Goal: Download file/media: Obtain a digital file from the website

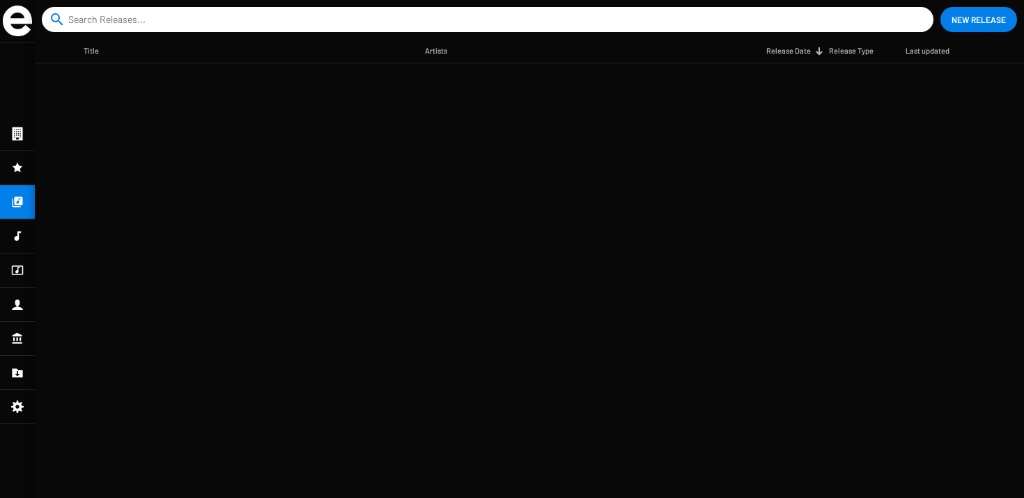
click at [29, 185] on mat-divider at bounding box center [17, 185] width 35 height 1
click at [29, 169] on div at bounding box center [17, 167] width 35 height 33
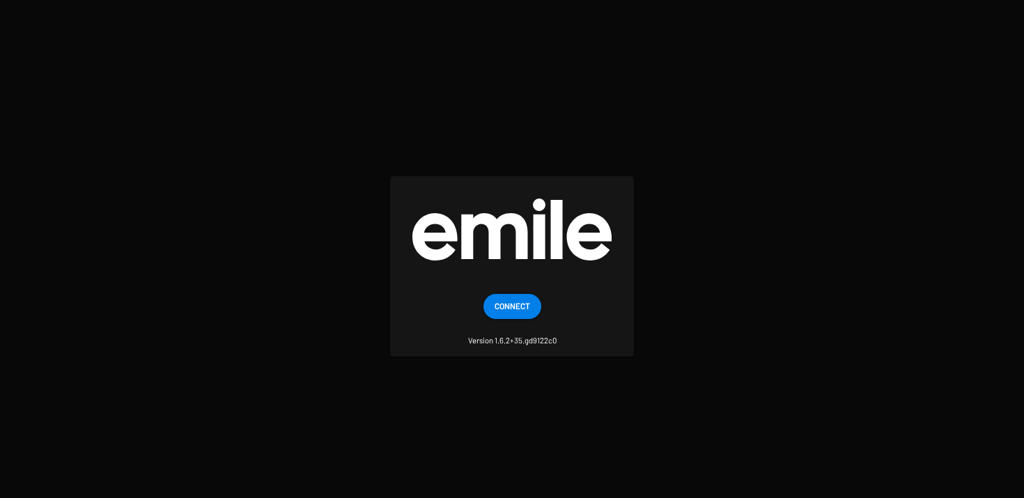
click at [531, 304] on button "Connect" at bounding box center [512, 306] width 58 height 25
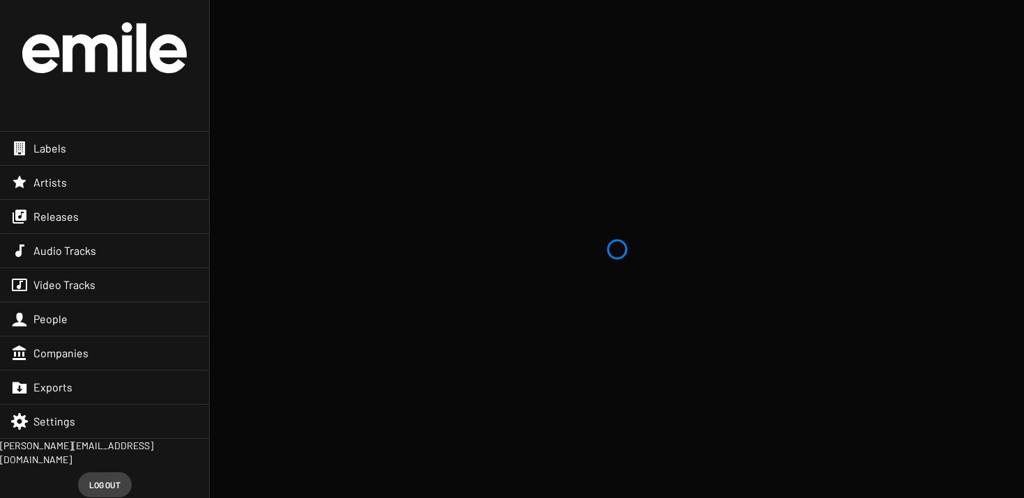
click at [123, 221] on div "Releases" at bounding box center [104, 216] width 209 height 33
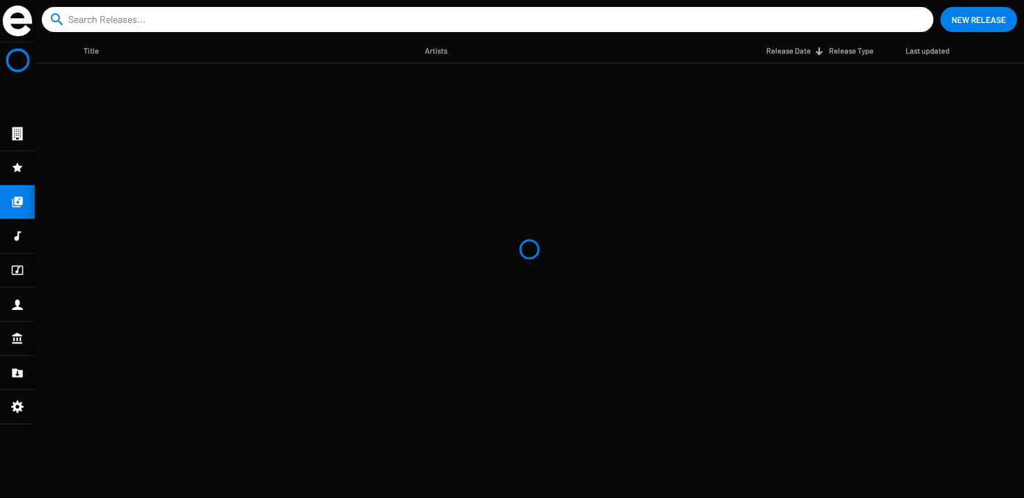
click at [123, 221] on mat-table "Title Artists Release Date Release Type Last updated" at bounding box center [529, 268] width 989 height 459
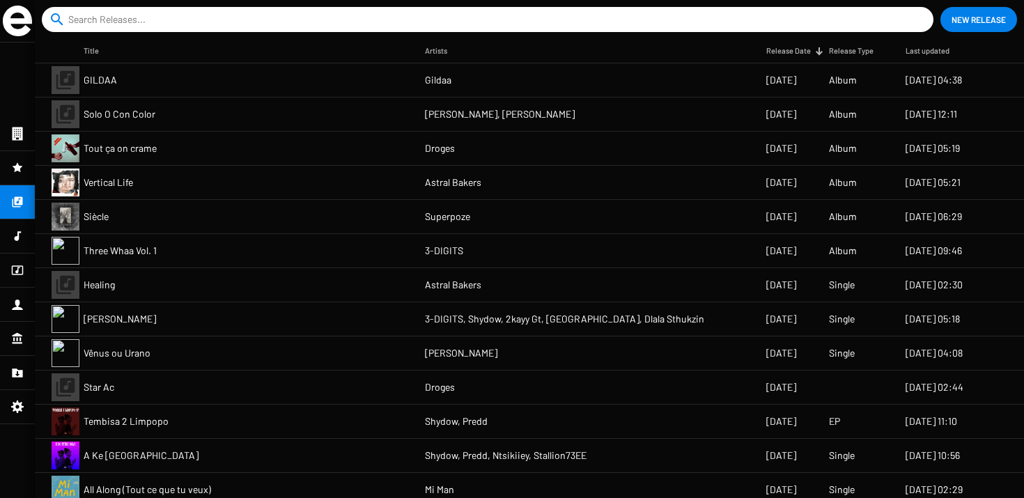
click at [135, 120] on span "Solo O Con Color" at bounding box center [120, 114] width 72 height 14
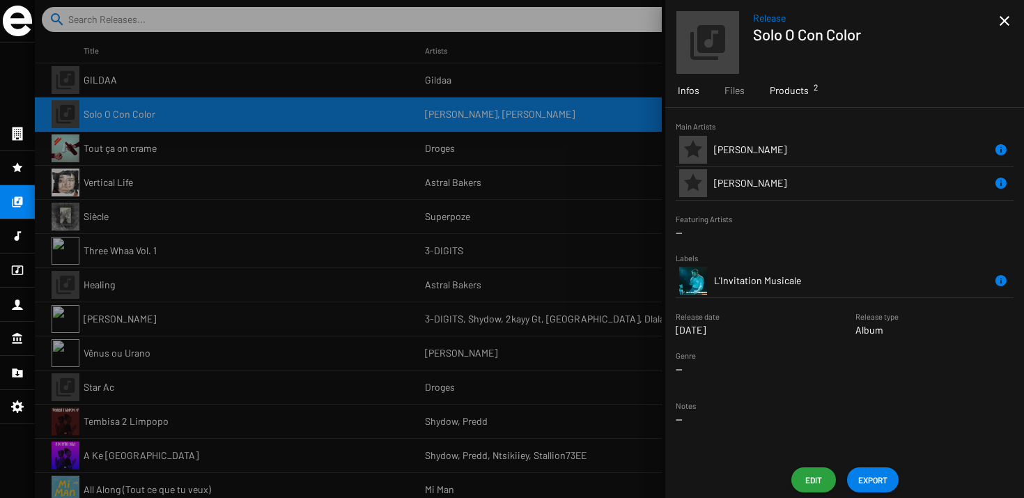
click at [809, 107] on div "Products 2" at bounding box center [789, 90] width 64 height 33
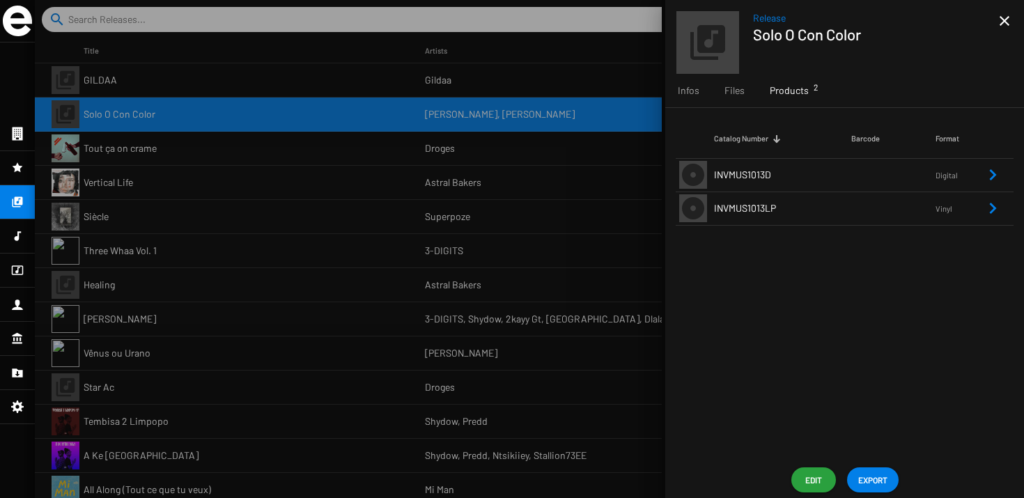
click at [793, 203] on td "INVMUS1013LP" at bounding box center [782, 208] width 137 height 33
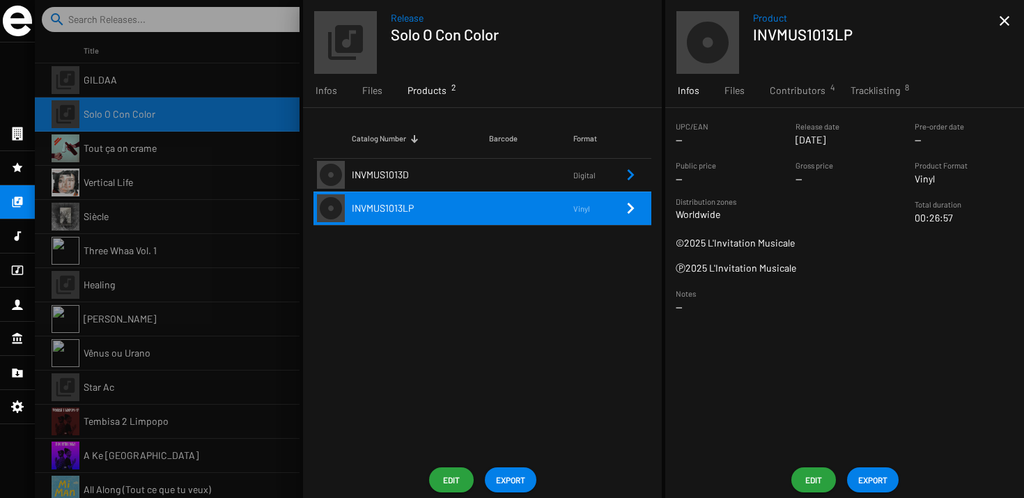
click at [871, 469] on span "EXPORT" at bounding box center [872, 479] width 29 height 25
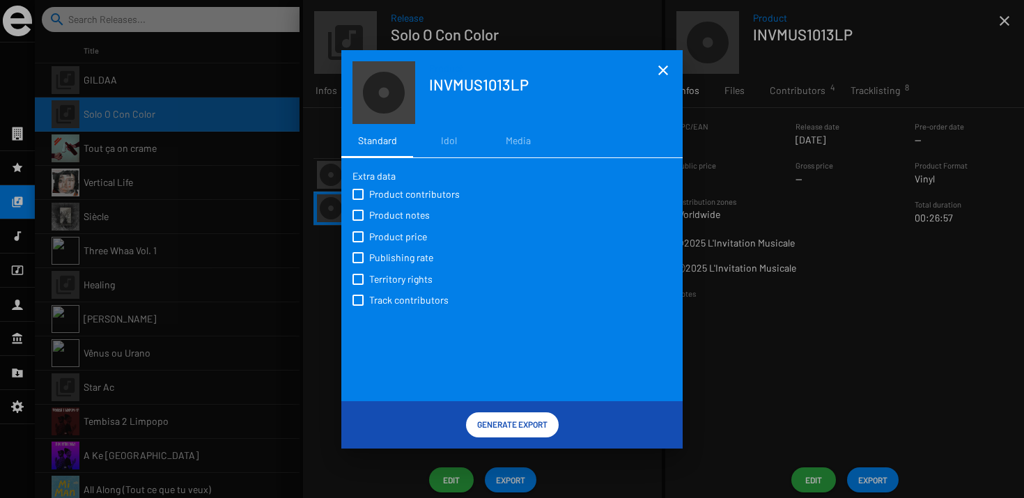
click at [395, 190] on span "Product contributors" at bounding box center [414, 194] width 91 height 14
click at [358, 200] on input "Product contributors" at bounding box center [357, 200] width 1 height 1
checkbox input "true"
click at [393, 208] on label "Product notes" at bounding box center [393, 214] width 83 height 15
click at [358, 221] on input "Product notes" at bounding box center [357, 221] width 1 height 1
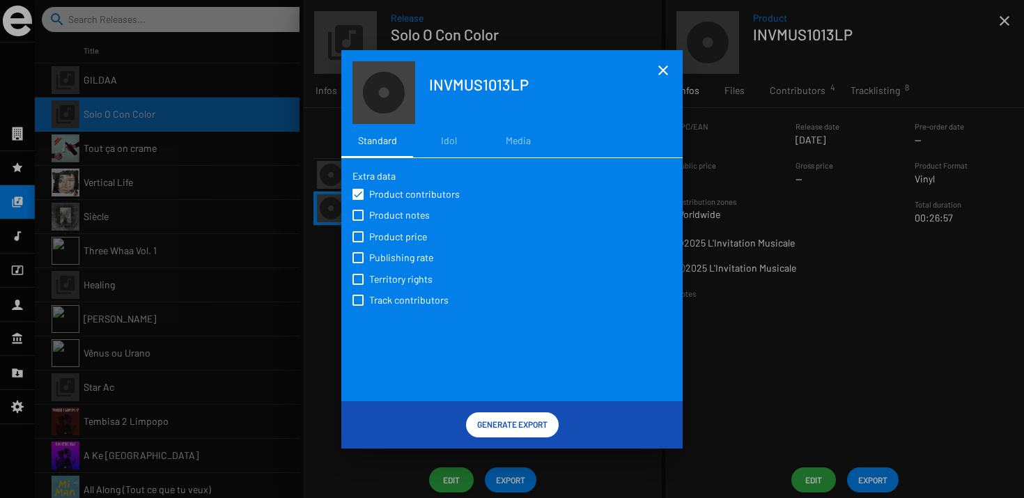
checkbox input "true"
click at [393, 246] on div "Product contributors Product notes Product price Publishing rate Territory righ…" at bounding box center [511, 246] width 319 height 127
click at [393, 241] on span "Product price" at bounding box center [398, 237] width 58 height 14
click at [358, 242] on input "Product price" at bounding box center [357, 242] width 1 height 1
checkbox input "true"
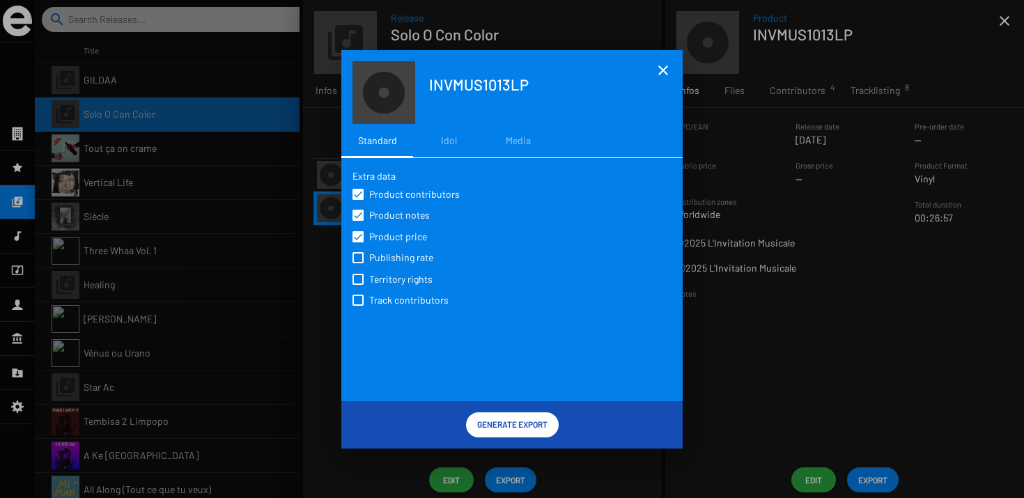
click at [393, 252] on span "Publishing rate" at bounding box center [401, 258] width 64 height 14
click at [358, 263] on input "Publishing rate" at bounding box center [357, 263] width 1 height 1
checkbox input "true"
click at [393, 315] on div "Extra data Product contributors Product notes Product price Publishing rate Ter…" at bounding box center [511, 285] width 319 height 232
click at [393, 311] on div "Product contributors Product notes Product price Publishing rate Territory righ…" at bounding box center [511, 246] width 319 height 127
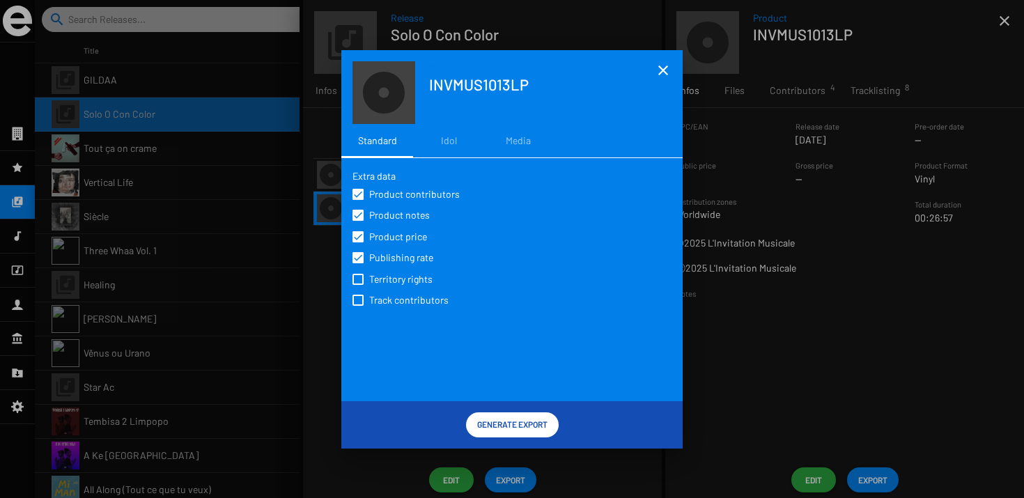
click at [393, 288] on div "Product contributors Product notes Product price Publishing rate Territory righ…" at bounding box center [511, 246] width 319 height 127
click at [393, 306] on span "Track contributors" at bounding box center [408, 300] width 79 height 14
click at [358, 306] on input "Track contributors" at bounding box center [357, 306] width 1 height 1
checkbox input "true"
click at [393, 285] on span "Territory rights" at bounding box center [400, 279] width 63 height 14
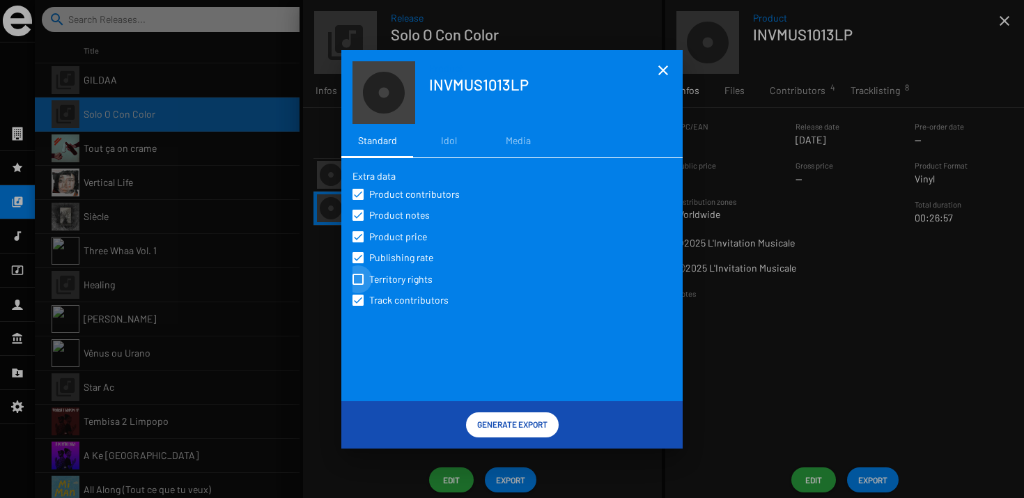
click at [358, 285] on input "Territory rights" at bounding box center [357, 285] width 1 height 1
checkbox input "true"
click at [392, 258] on span "Publishing rate" at bounding box center [401, 258] width 64 height 14
click at [358, 263] on input "Publishing rate" at bounding box center [357, 263] width 1 height 1
checkbox input "false"
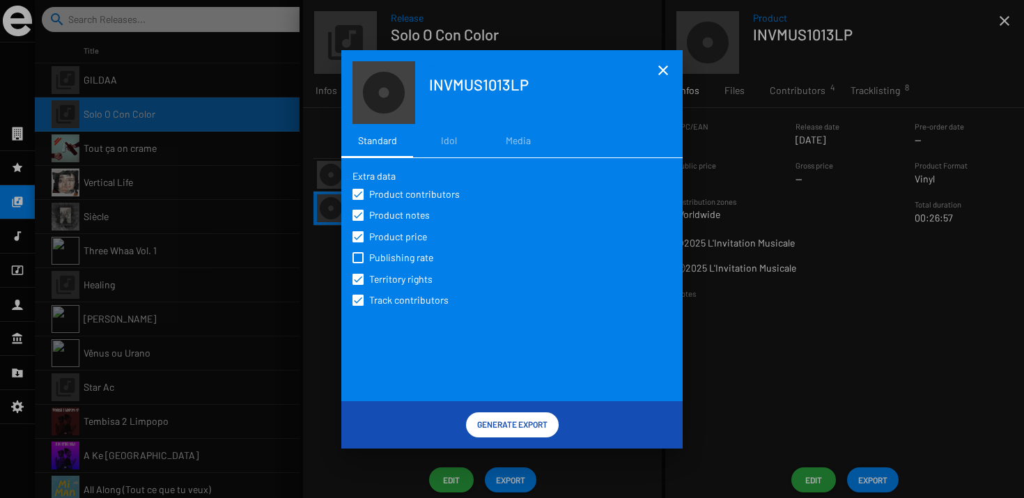
click at [455, 339] on div "Extra data Product contributors Product notes Product price Publishing rate Ter…" at bounding box center [511, 285] width 319 height 232
click at [512, 421] on span "Generate Export" at bounding box center [512, 424] width 70 height 25
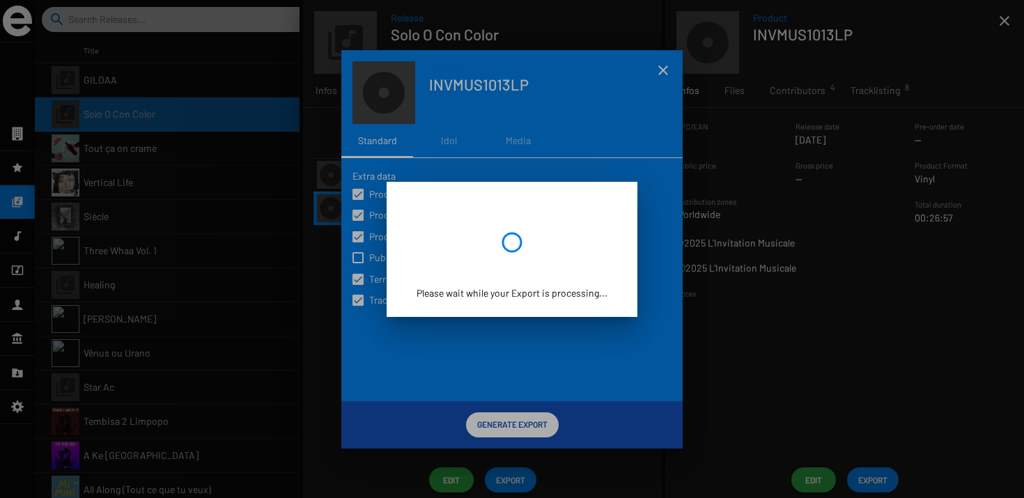
click at [719, 347] on div at bounding box center [512, 249] width 1024 height 498
click at [585, 205] on div "Please wait while your Export is processing..." at bounding box center [511, 249] width 217 height 102
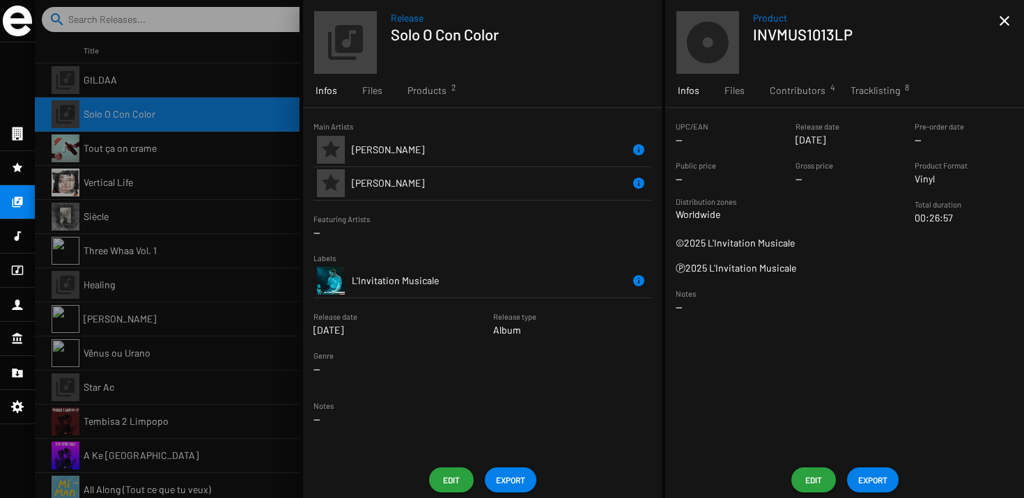
click at [875, 469] on span "EXPORT" at bounding box center [872, 479] width 29 height 25
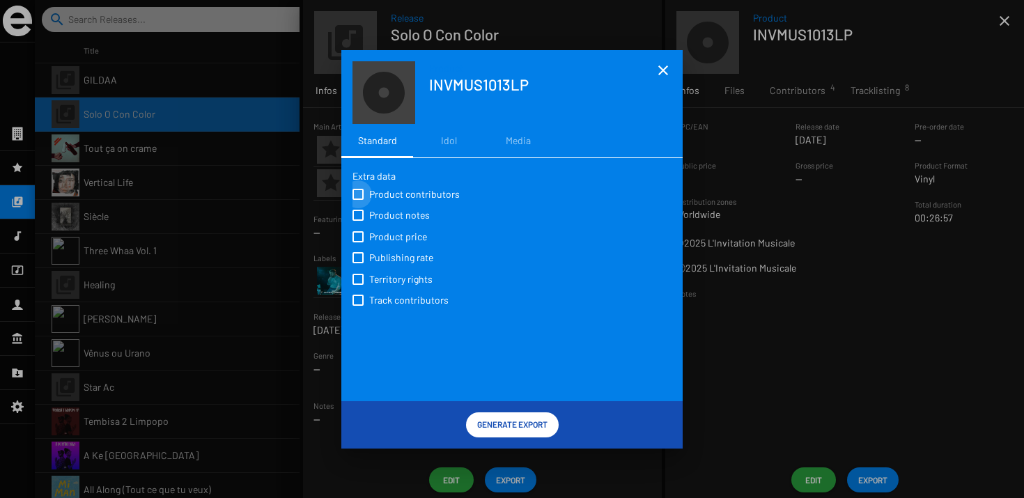
click at [386, 188] on span "Product contributors" at bounding box center [414, 194] width 91 height 14
click at [358, 200] on input "Product contributors" at bounding box center [357, 200] width 1 height 1
checkbox input "true"
click at [386, 212] on span "Product notes" at bounding box center [399, 215] width 61 height 14
click at [358, 221] on input "Product notes" at bounding box center [357, 221] width 1 height 1
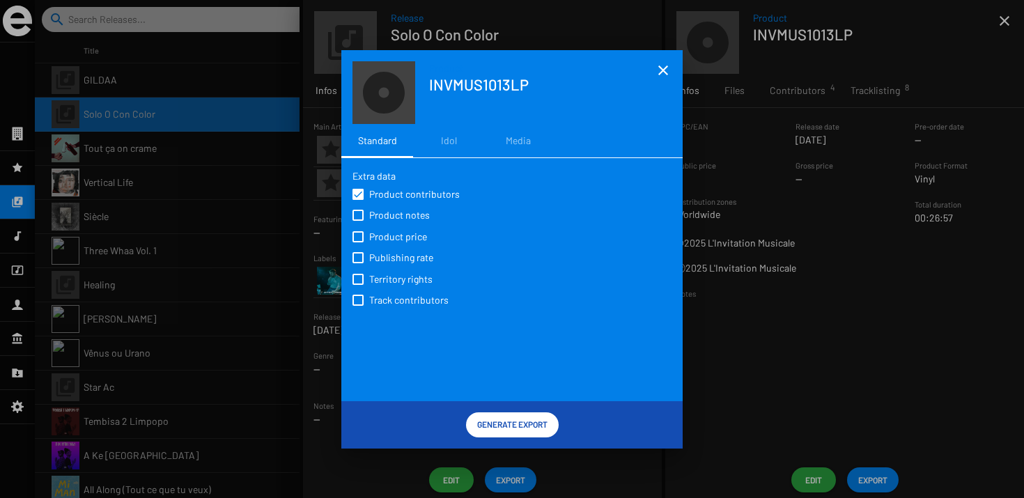
checkbox input "true"
click at [386, 260] on span "Publishing rate" at bounding box center [401, 258] width 64 height 14
click at [358, 263] on input "Publishing rate" at bounding box center [357, 263] width 1 height 1
checkbox input "true"
click at [386, 239] on span "Product price" at bounding box center [398, 237] width 58 height 14
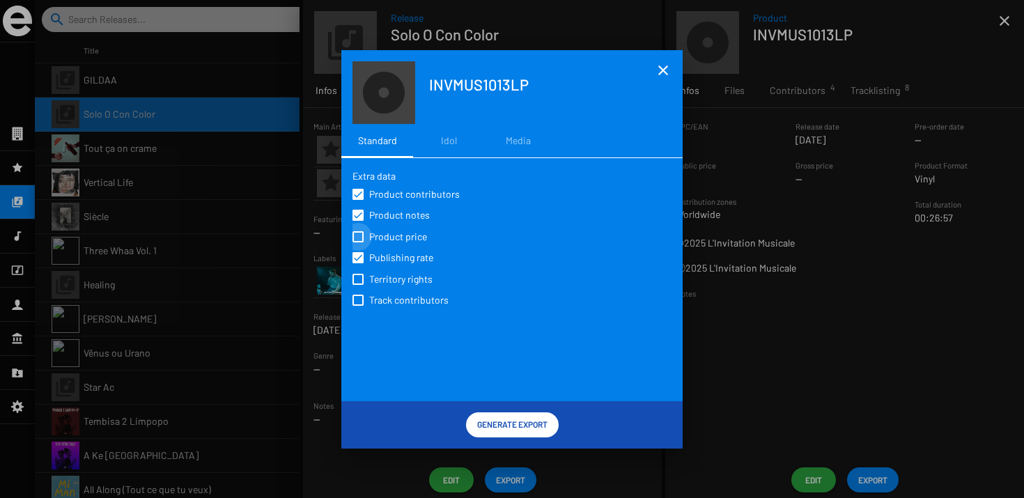
click at [358, 242] on input "Product price" at bounding box center [357, 242] width 1 height 1
checkbox input "true"
click at [385, 302] on span "Track contributors" at bounding box center [408, 300] width 79 height 14
click at [358, 306] on input "Track contributors" at bounding box center [357, 306] width 1 height 1
checkbox input "true"
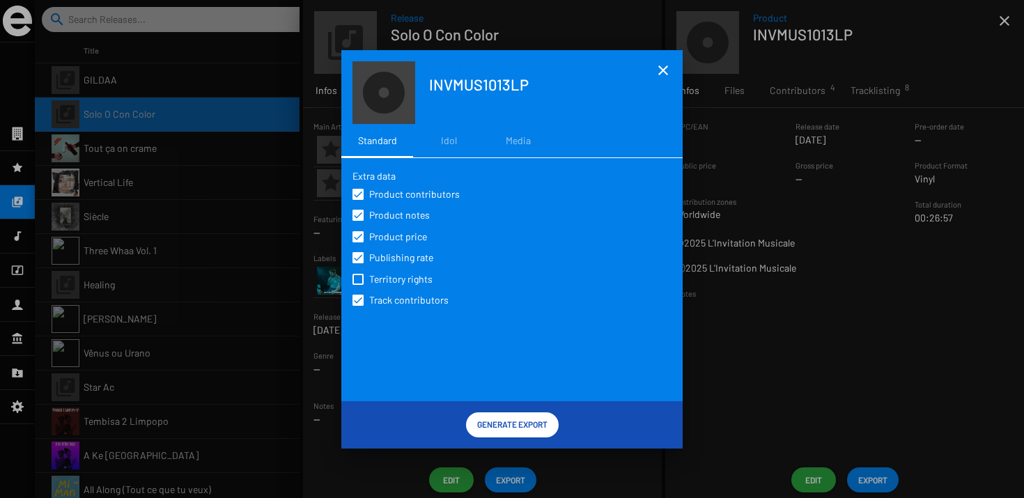
click at [512, 425] on span "Generate Export" at bounding box center [512, 424] width 70 height 25
